Goal: Check status

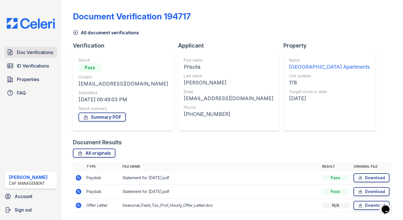
drag, startPoint x: 0, startPoint y: 0, endPoint x: 31, endPoint y: 52, distance: 60.6
click at [31, 52] on span "Doc Verifications" at bounding box center [35, 52] width 36 height 7
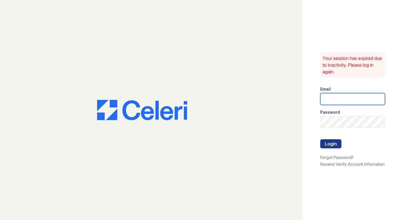
type input "[DOMAIN_NAME][EMAIL_ADDRESS][DOMAIN_NAME]"
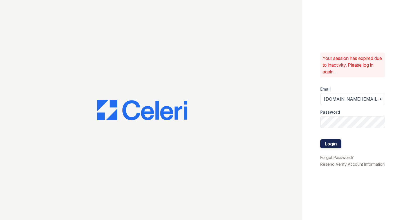
click at [322, 141] on button "Login" at bounding box center [330, 143] width 21 height 9
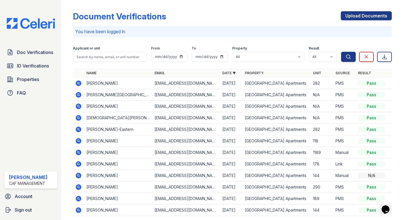
click at [104, 128] on td "DWan Spear-Eastern" at bounding box center [118, 130] width 68 height 12
click at [76, 128] on icon at bounding box center [78, 129] width 7 height 7
